Goal: Task Accomplishment & Management: Use online tool/utility

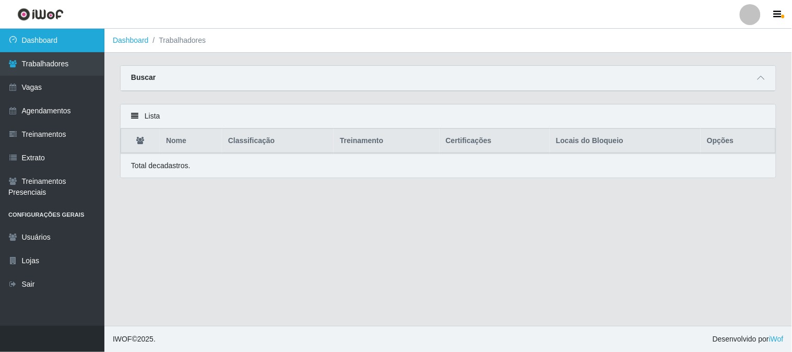
click at [56, 43] on link "Dashboard" at bounding box center [52, 40] width 104 height 23
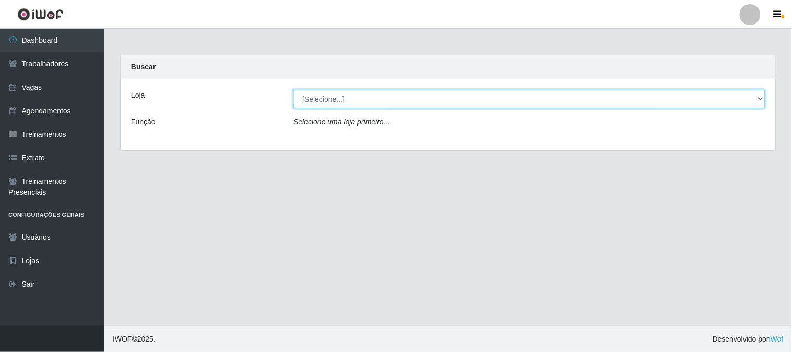
drag, startPoint x: 317, startPoint y: 92, endPoint x: 320, endPoint y: 103, distance: 11.9
click at [317, 92] on select "[Selecione...] Sapore D'italia" at bounding box center [529, 99] width 472 height 18
select select "266"
click at [293, 90] on select "[Selecione...] Sapore D'italia" at bounding box center [529, 99] width 472 height 18
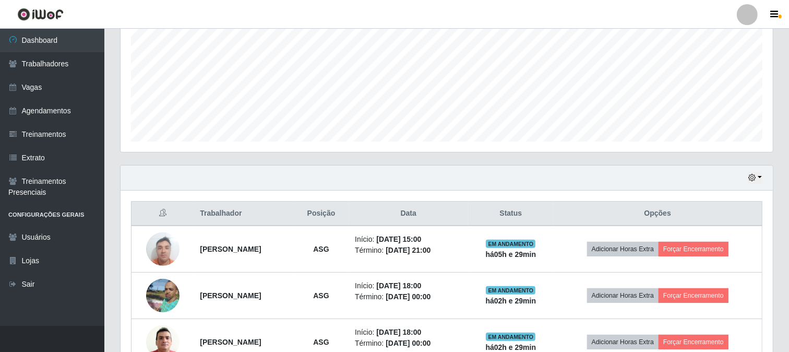
scroll to position [290, 0]
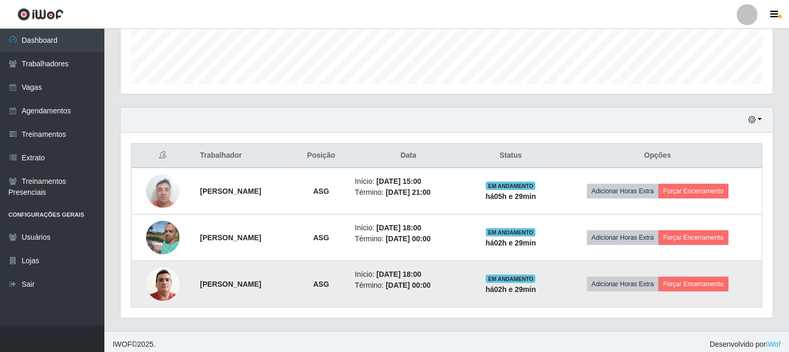
drag, startPoint x: 281, startPoint y: 284, endPoint x: 182, endPoint y: 288, distance: 99.2
click at [182, 288] on tr "Pedro de Pontes Oliveira ASG Início: 27/08/2025, 18:00 Término: 28/08/2025, 00:…" at bounding box center [447, 284] width 631 height 46
copy tr "[PERSON_NAME] [PERSON_NAME]"
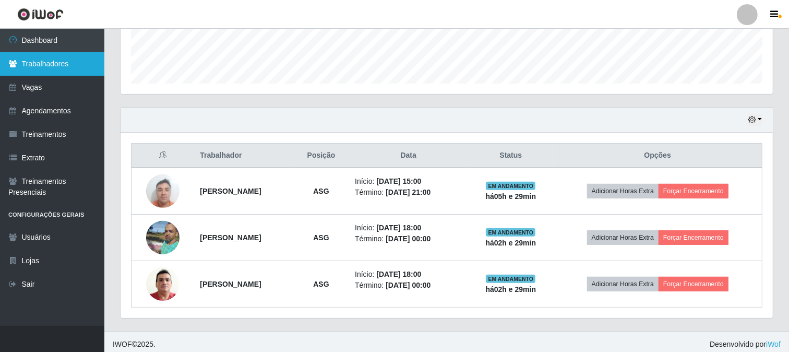
click at [63, 58] on link "Trabalhadores" at bounding box center [52, 63] width 104 height 23
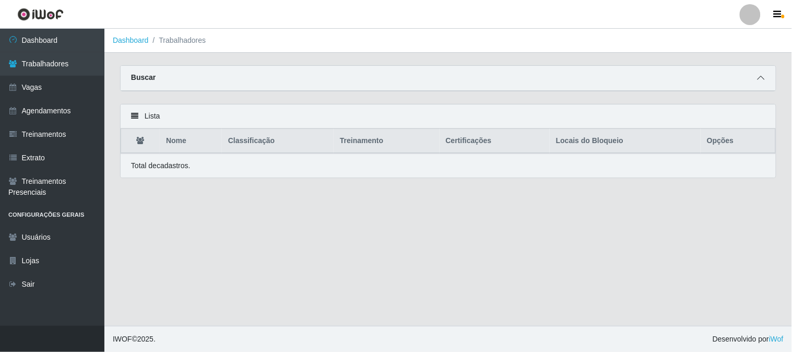
click at [760, 75] on icon at bounding box center [760, 77] width 7 height 7
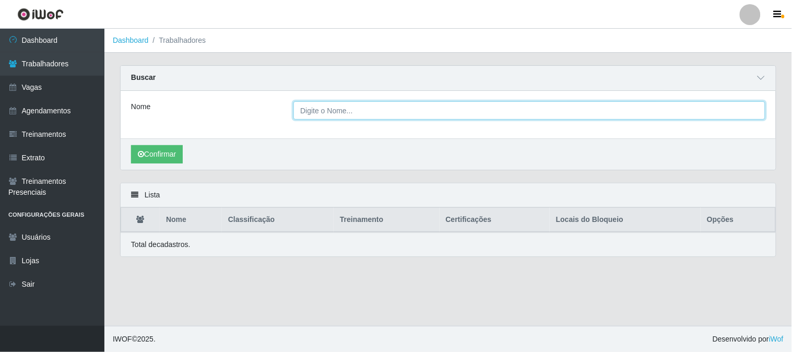
click at [355, 108] on input "Nome" at bounding box center [529, 110] width 472 height 18
paste input "[PERSON_NAME] [PERSON_NAME]"
click at [131, 145] on button "Confirmar" at bounding box center [157, 154] width 52 height 18
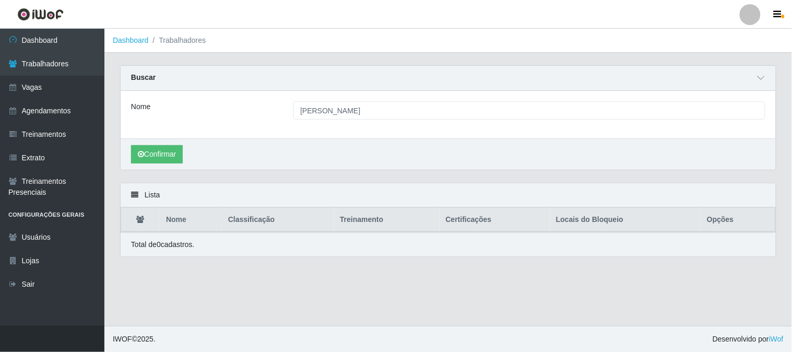
click at [693, 158] on div "Confirmar" at bounding box center [448, 153] width 655 height 31
click at [165, 149] on button "Confirmar" at bounding box center [157, 154] width 52 height 18
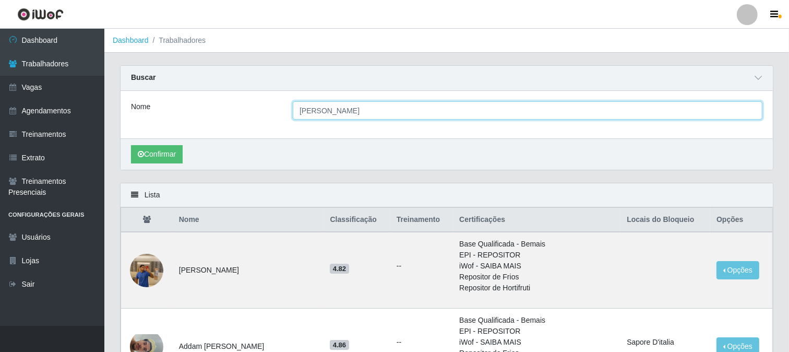
click at [402, 111] on input "[PERSON_NAME] [PERSON_NAME]" at bounding box center [528, 110] width 470 height 18
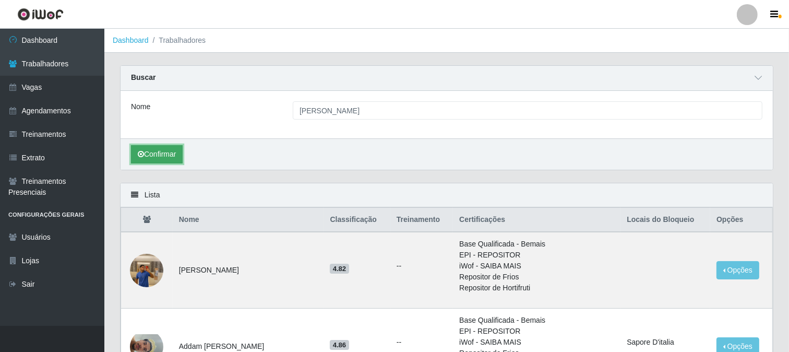
click at [153, 160] on button "Confirmar" at bounding box center [157, 154] width 52 height 18
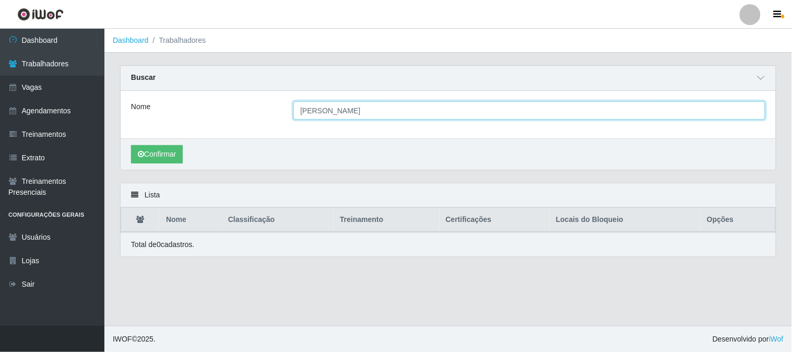
click at [315, 115] on input "[PERSON_NAME] [PERSON_NAME]" at bounding box center [529, 110] width 472 height 18
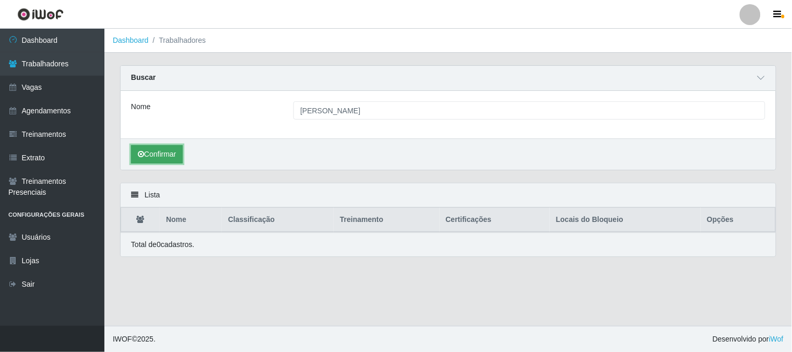
click at [162, 157] on button "Confirmar" at bounding box center [157, 154] width 52 height 18
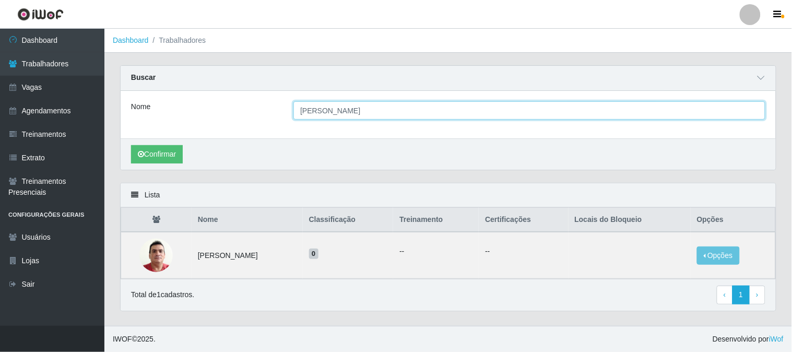
drag, startPoint x: 384, startPoint y: 113, endPoint x: 309, endPoint y: 109, distance: 74.7
click at [290, 113] on div "[PERSON_NAME] [PERSON_NAME]" at bounding box center [528, 110] width 487 height 18
paste input "[PERSON_NAME] da [PERSON_NAME]"
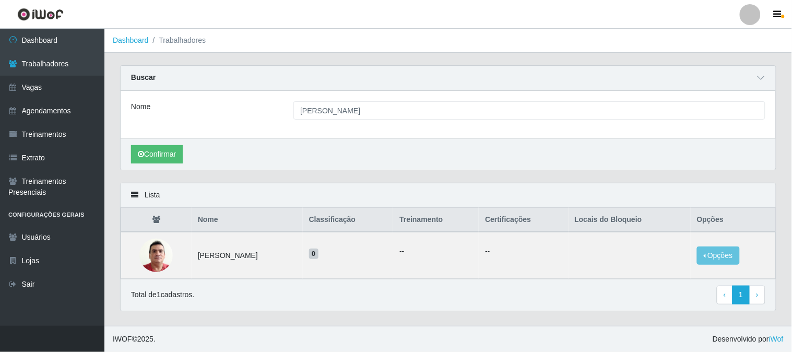
click at [300, 148] on div "Confirmar" at bounding box center [448, 153] width 655 height 31
click at [173, 157] on button "Confirmar" at bounding box center [157, 154] width 52 height 18
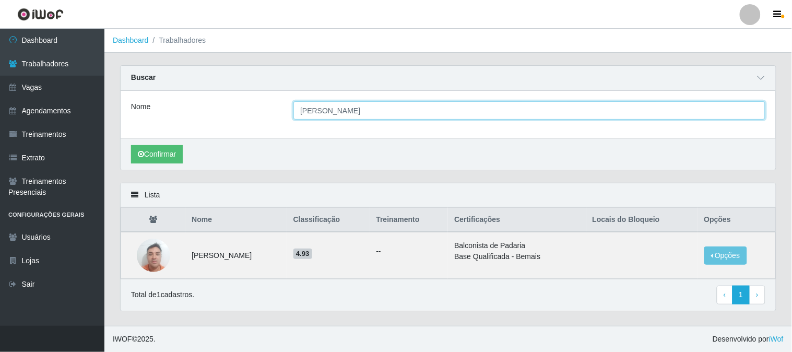
drag, startPoint x: 397, startPoint y: 113, endPoint x: 297, endPoint y: 118, distance: 99.3
click at [297, 118] on input "[PERSON_NAME] da [PERSON_NAME]" at bounding box center [529, 110] width 472 height 18
paste input "[PERSON_NAME] [PERSON_NAME] [PERSON_NAME]"
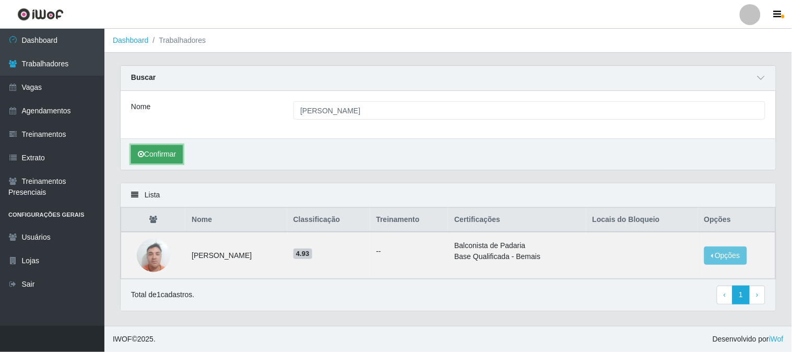
click at [158, 155] on button "Confirmar" at bounding box center [157, 154] width 52 height 18
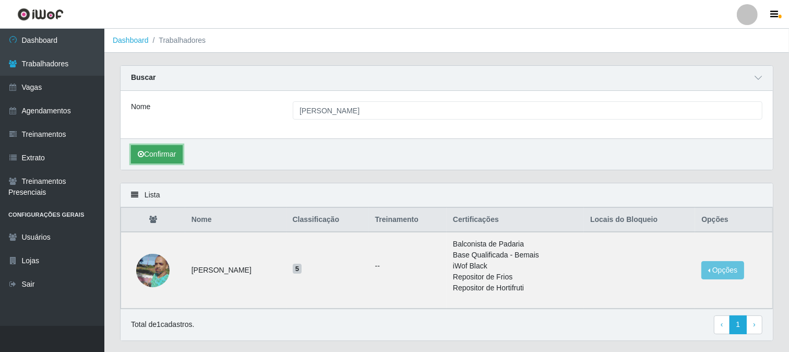
click at [170, 154] on button "Confirmar" at bounding box center [157, 154] width 52 height 18
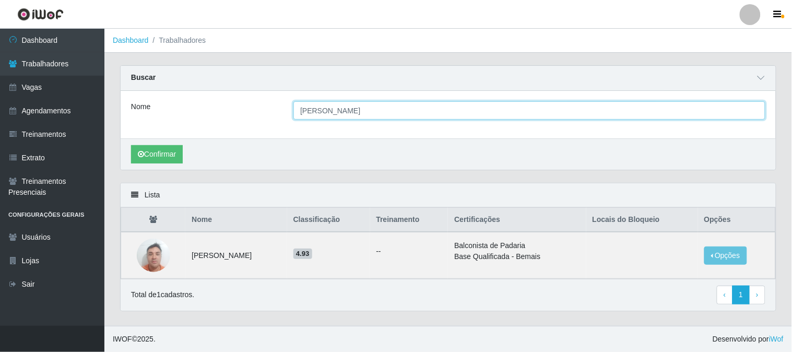
drag, startPoint x: 394, startPoint y: 113, endPoint x: 280, endPoint y: 112, distance: 113.8
click at [273, 115] on div "Nome Nilberto Alves da Silva junior" at bounding box center [448, 110] width 650 height 18
paste input "[PERSON_NAME] [PERSON_NAME]"
type input "[PERSON_NAME] [PERSON_NAME]"
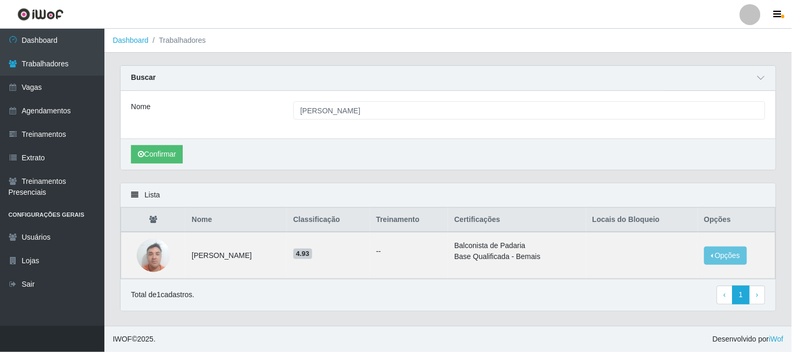
click at [230, 150] on div "Confirmar" at bounding box center [448, 153] width 655 height 31
click at [170, 155] on button "Confirmar" at bounding box center [157, 154] width 52 height 18
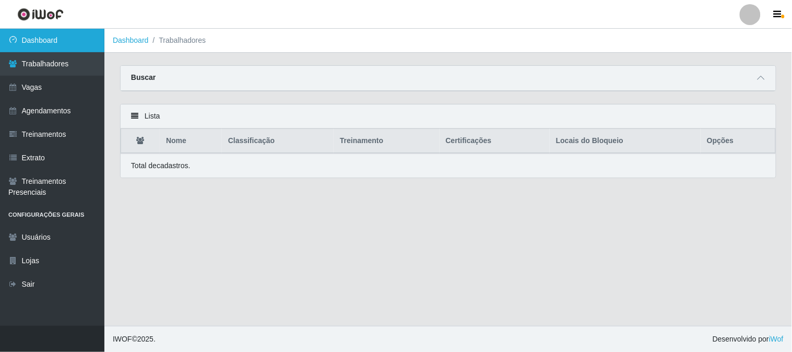
click at [86, 42] on link "Dashboard" at bounding box center [52, 40] width 104 height 23
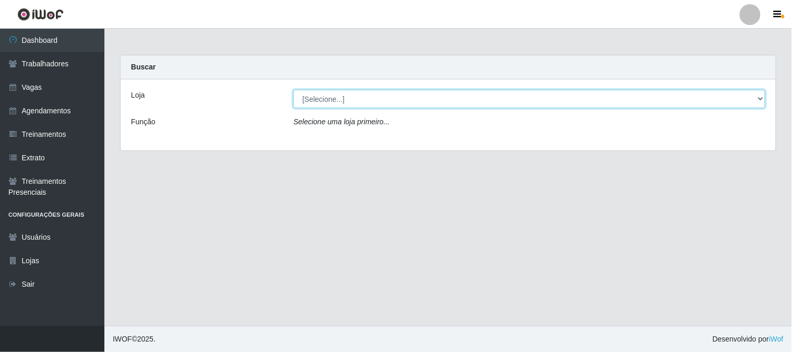
click at [369, 103] on select "[Selecione...] Sapore D'italia" at bounding box center [529, 99] width 472 height 18
select select "266"
click at [293, 90] on select "[Selecione...] Sapore D'italia" at bounding box center [529, 99] width 472 height 18
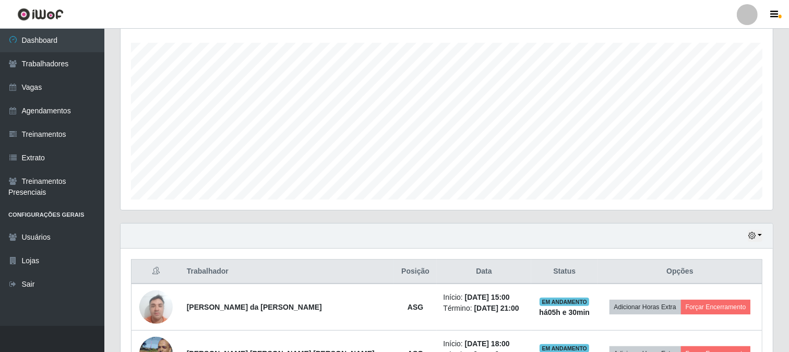
scroll to position [295, 0]
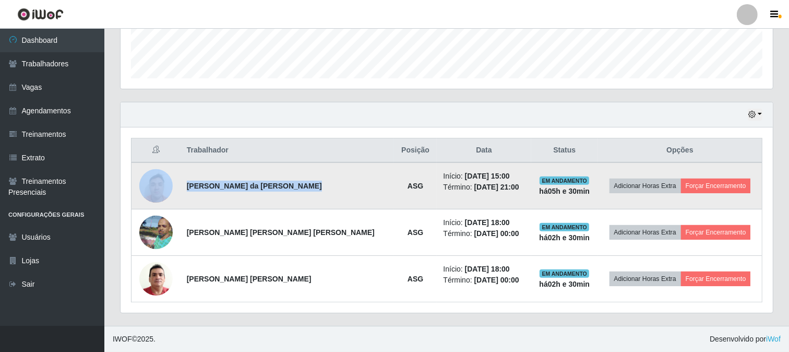
drag, startPoint x: 296, startPoint y: 185, endPoint x: 202, endPoint y: 187, distance: 93.4
click at [188, 188] on td "[PERSON_NAME] da [PERSON_NAME]" at bounding box center [287, 185] width 213 height 47
copy strong "[PERSON_NAME] da [PERSON_NAME]"
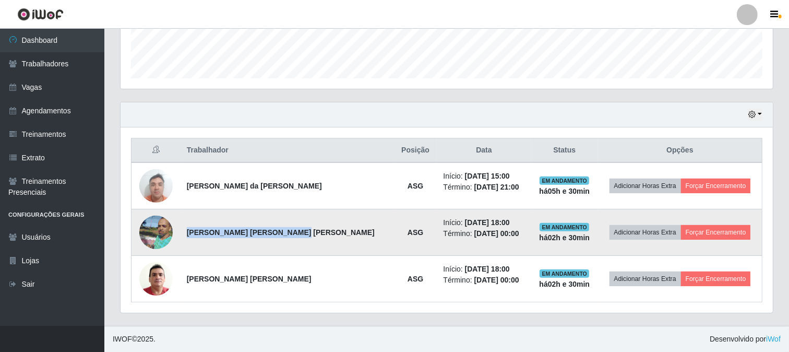
drag, startPoint x: 287, startPoint y: 232, endPoint x: 192, endPoint y: 235, distance: 95.6
click at [192, 235] on td "[PERSON_NAME] [PERSON_NAME] [PERSON_NAME]" at bounding box center [287, 232] width 213 height 46
copy strong "[PERSON_NAME] [PERSON_NAME] [PERSON_NAME]"
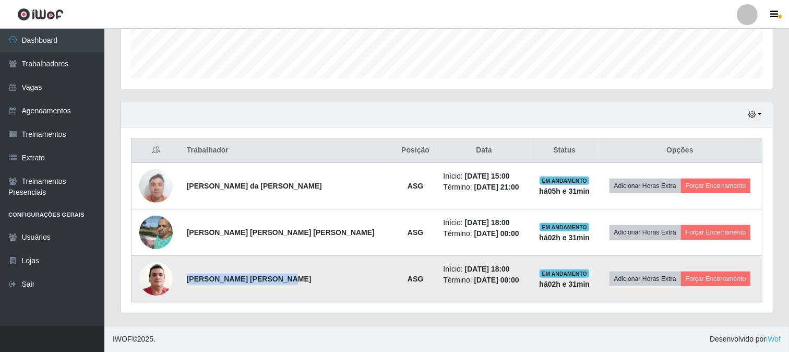
drag, startPoint x: 277, startPoint y: 278, endPoint x: 194, endPoint y: 276, distance: 83.5
click at [194, 276] on strong "[PERSON_NAME] [PERSON_NAME]" at bounding box center [249, 279] width 125 height 8
copy strong "[PERSON_NAME] [PERSON_NAME]"
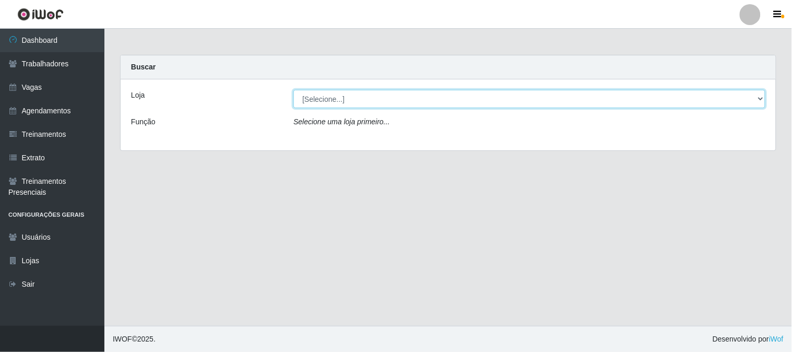
click at [350, 102] on select "[Selecione...] Sapore D'italia" at bounding box center [529, 99] width 472 height 18
select select "266"
click at [293, 90] on select "[Selecione...] Sapore D'italia" at bounding box center [529, 99] width 472 height 18
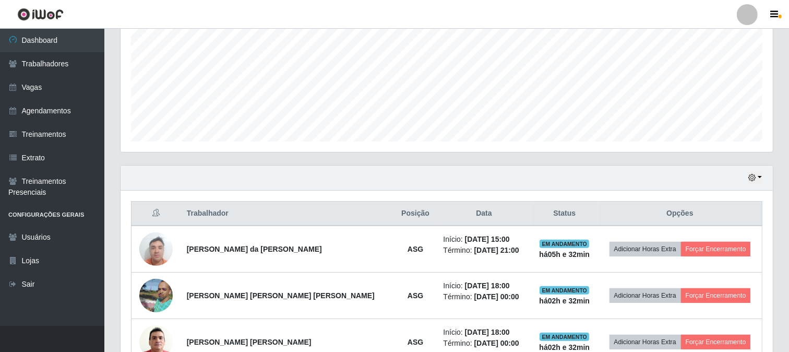
scroll to position [290, 0]
